Goal: Task Accomplishment & Management: Use online tool/utility

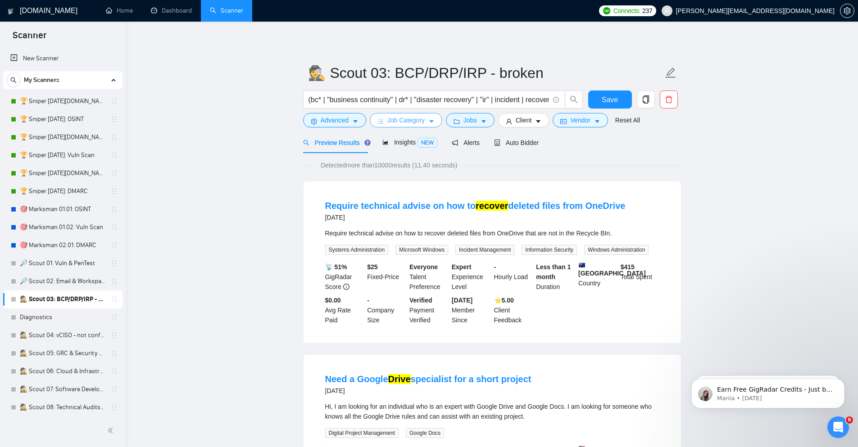
click at [402, 120] on span "Job Category" at bounding box center [405, 120] width 37 height 10
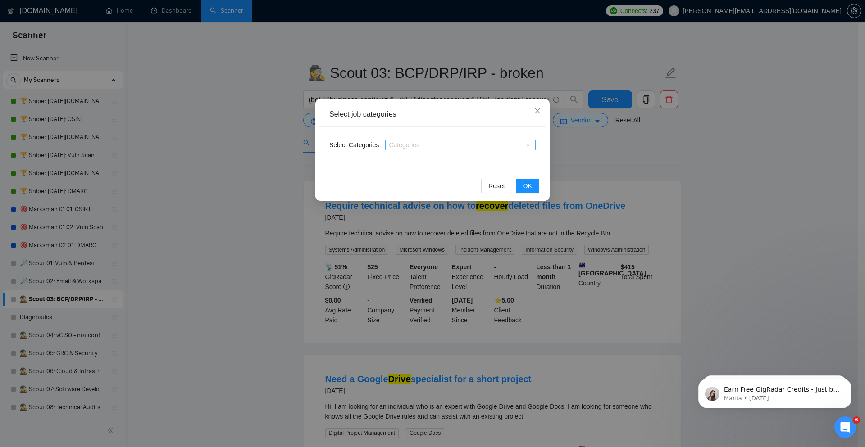
click at [395, 145] on div at bounding box center [455, 144] width 137 height 7
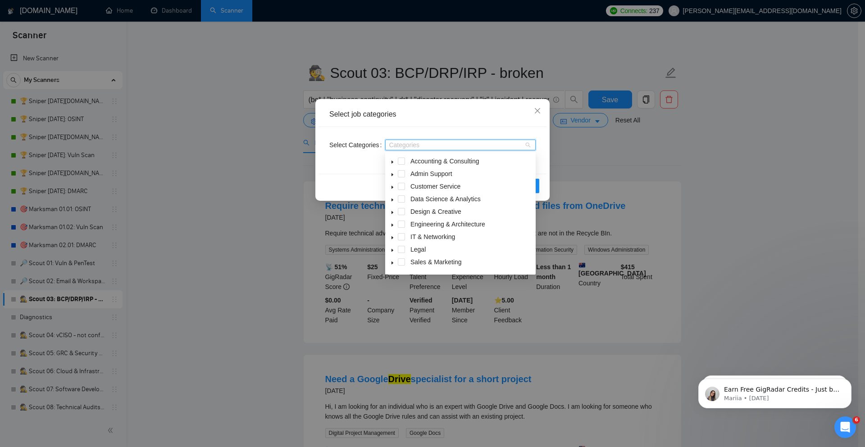
click at [396, 232] on span at bounding box center [392, 237] width 11 height 11
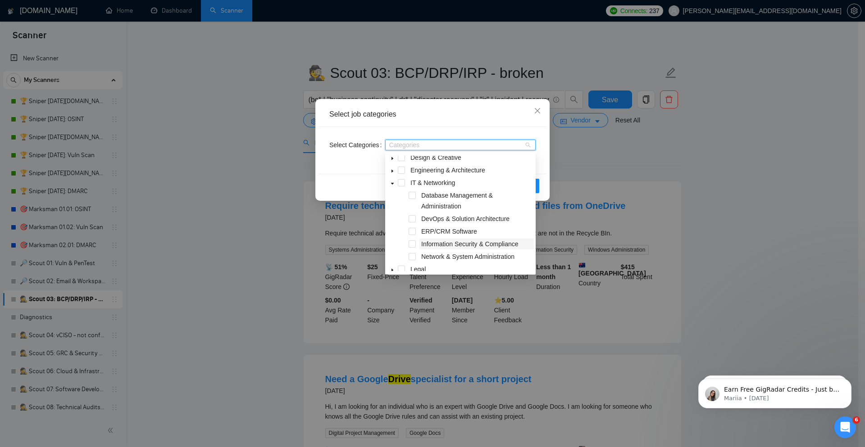
click at [423, 246] on span "Information Security & Compliance" at bounding box center [469, 244] width 97 height 7
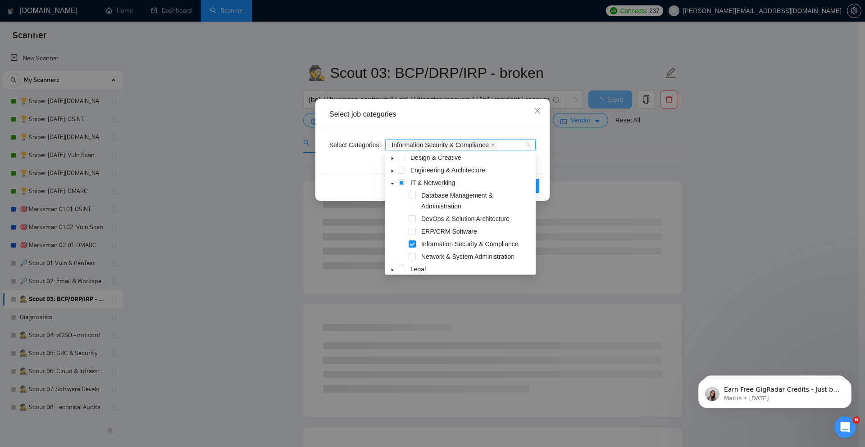
click at [329, 185] on div "Reset OK" at bounding box center [432, 186] width 228 height 24
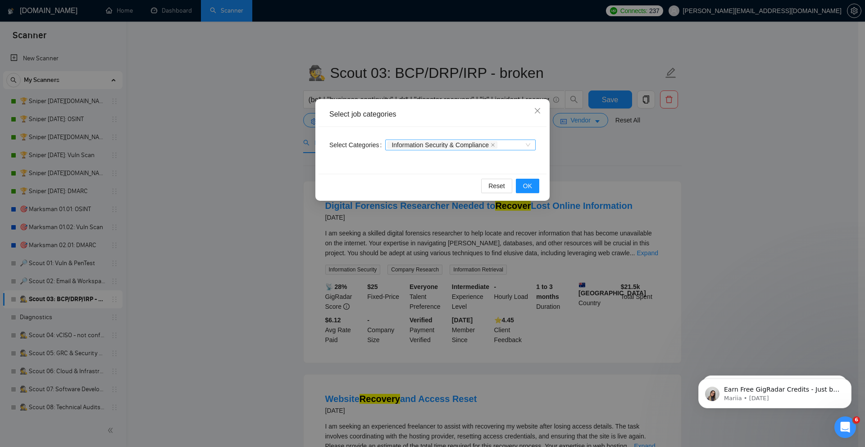
click at [525, 144] on div "Information Security & Compliance" at bounding box center [460, 145] width 150 height 11
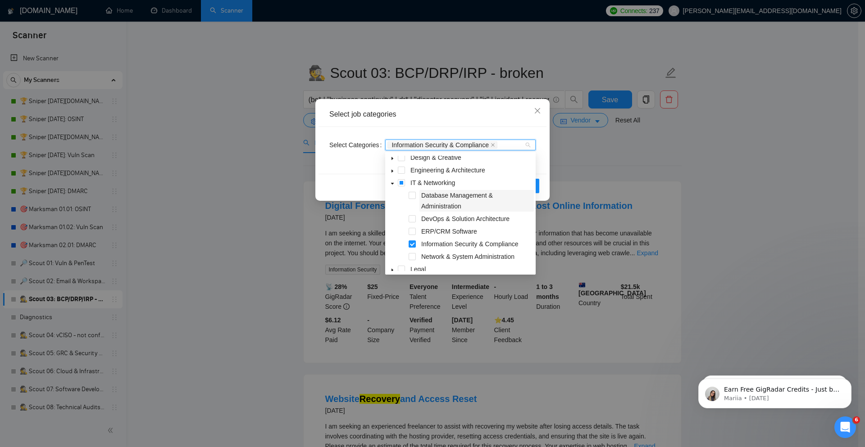
scroll to position [0, 0]
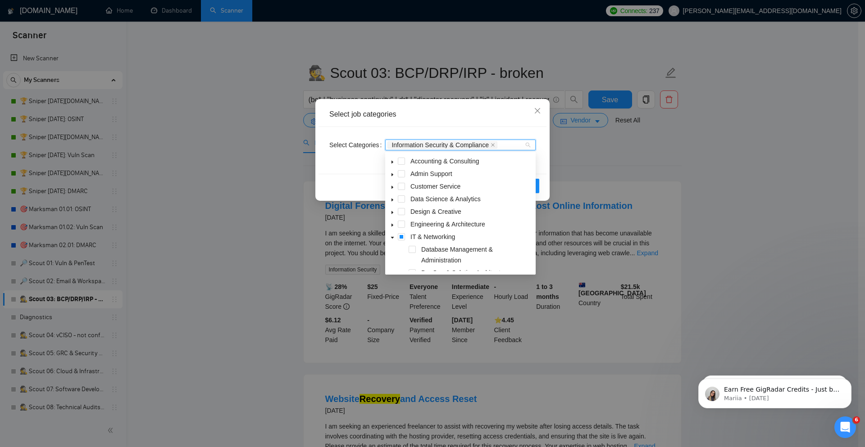
click at [391, 160] on span at bounding box center [392, 161] width 11 height 11
click at [414, 199] on span at bounding box center [412, 199] width 7 height 7
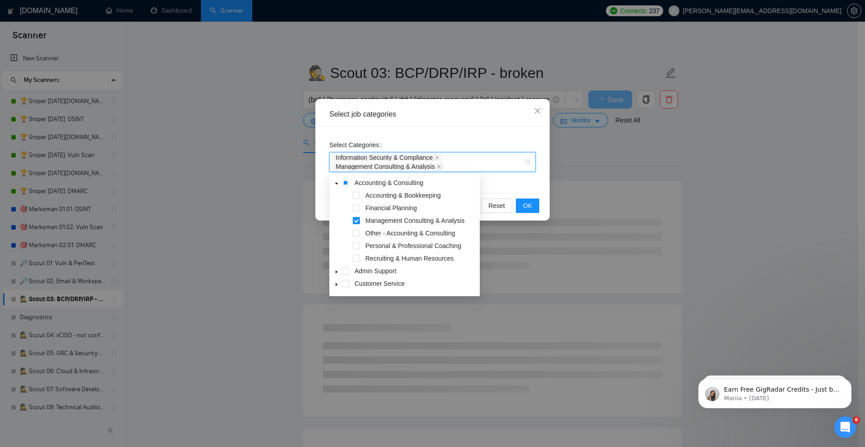
click at [337, 184] on icon "caret-down" at bounding box center [336, 184] width 3 height 2
click at [337, 198] on icon "caret-down" at bounding box center [336, 196] width 5 height 5
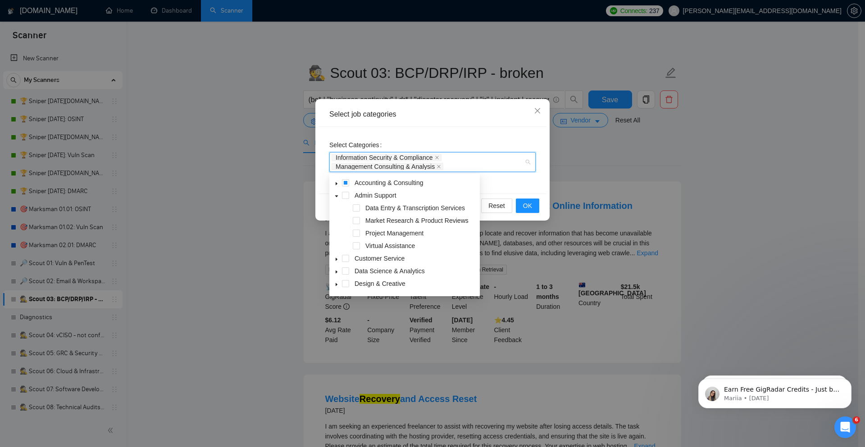
click at [337, 198] on icon "caret-down" at bounding box center [336, 196] width 5 height 5
click at [337, 222] on icon "caret-down" at bounding box center [337, 221] width 2 height 3
click at [337, 222] on icon "caret-down" at bounding box center [336, 222] width 3 height 2
click at [338, 233] on icon "caret-down" at bounding box center [336, 234] width 5 height 5
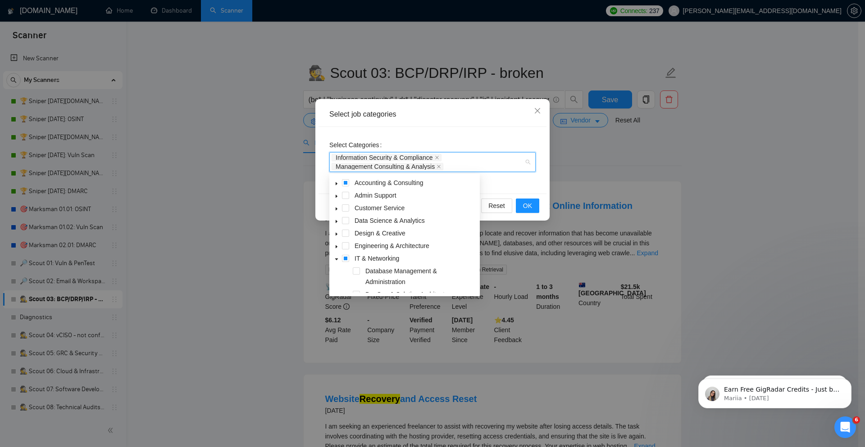
scroll to position [54, 0]
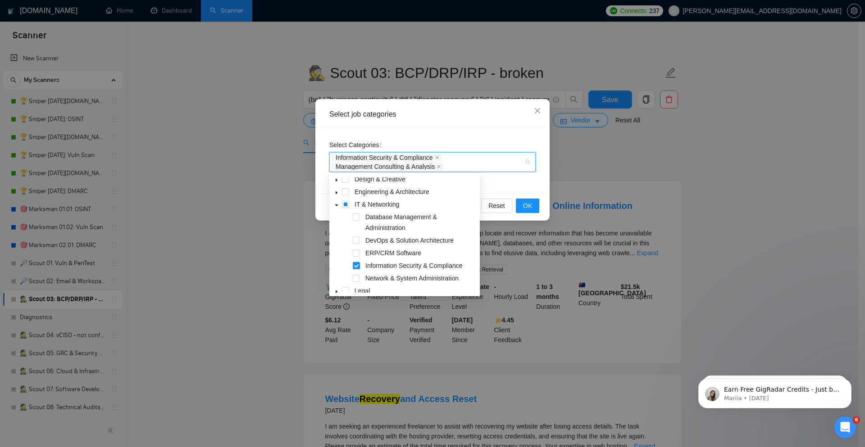
click at [334, 195] on span "caret-down" at bounding box center [336, 193] width 5 height 5
click at [337, 192] on icon "caret-down" at bounding box center [336, 193] width 5 height 5
click at [357, 277] on span at bounding box center [356, 278] width 7 height 7
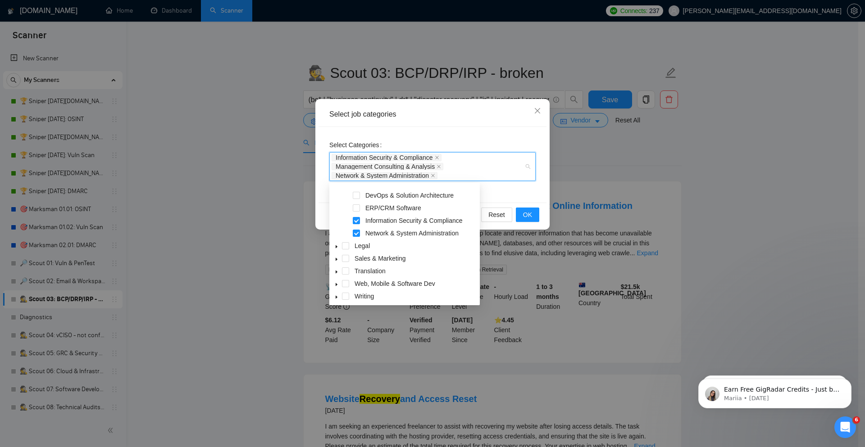
scroll to position [110, 0]
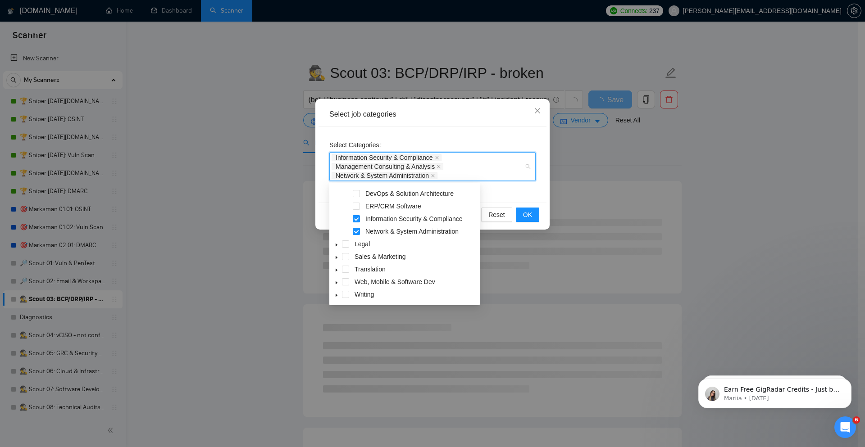
click at [336, 283] on icon "caret-down" at bounding box center [337, 283] width 2 height 3
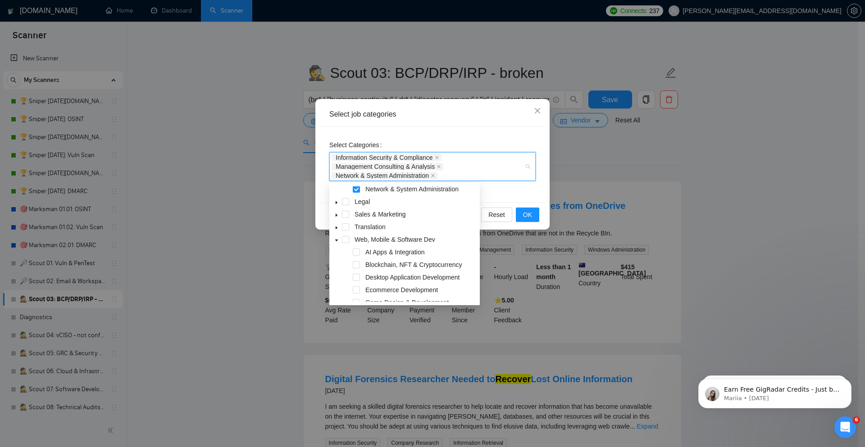
scroll to position [98, 0]
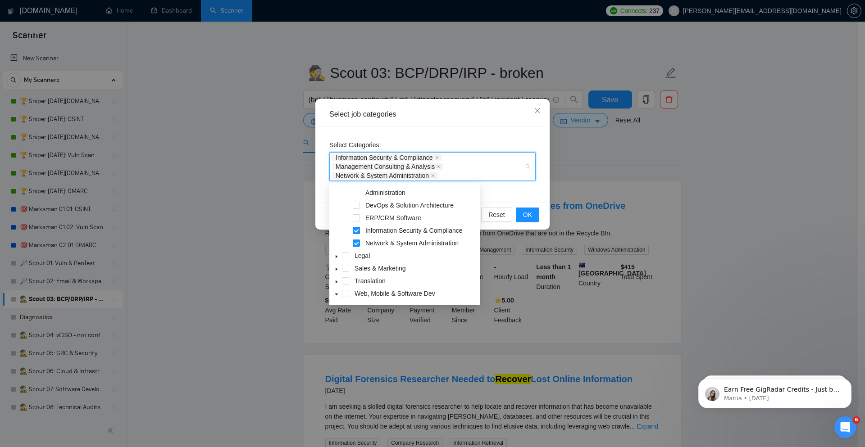
click at [336, 253] on span at bounding box center [336, 255] width 11 height 11
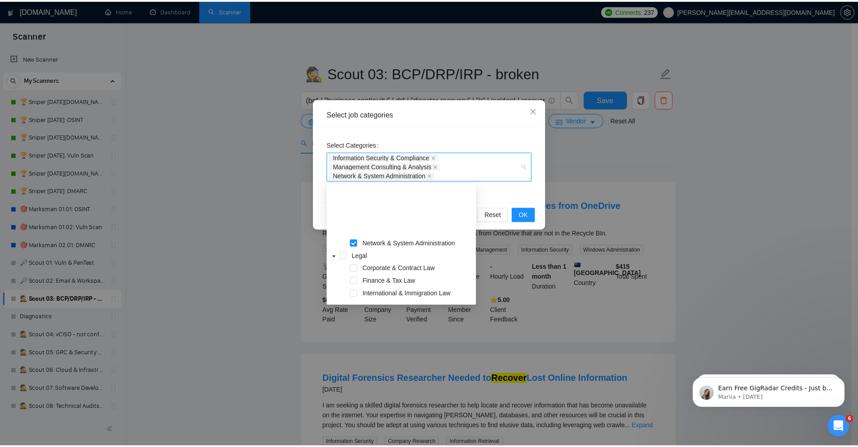
scroll to position [152, 0]
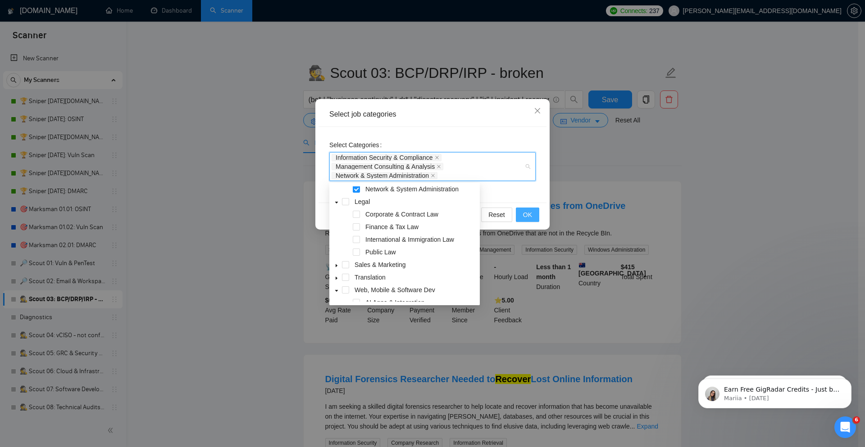
click at [530, 218] on span "OK" at bounding box center [527, 215] width 9 height 10
